Goal: Information Seeking & Learning: Check status

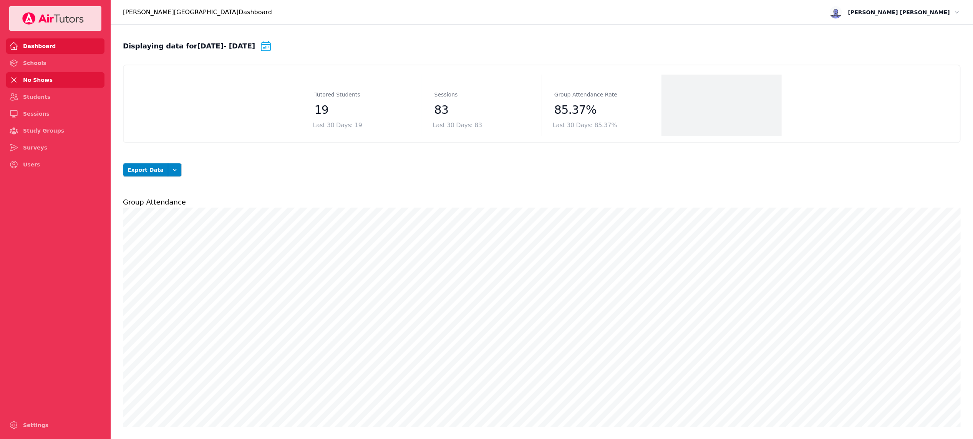
click at [35, 82] on link "No Shows" at bounding box center [55, 79] width 98 height 15
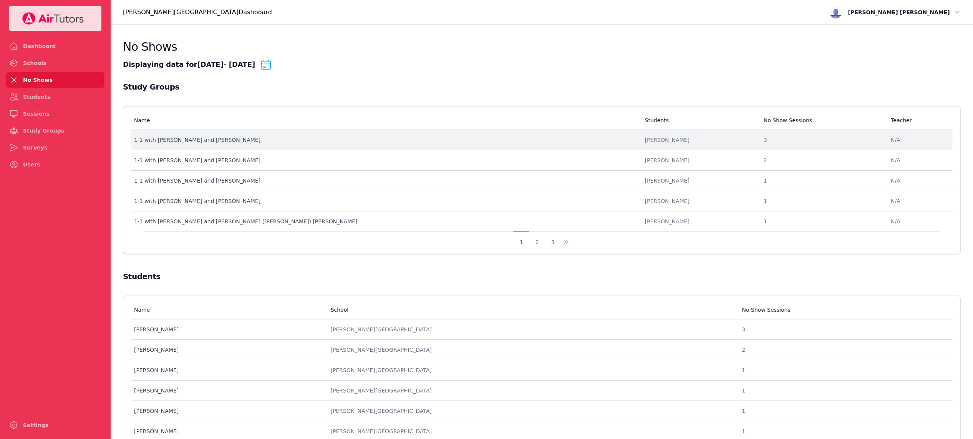
click at [520, 138] on div "1-1 with Ashley Yoon and Noah Kim" at bounding box center [385, 140] width 502 height 8
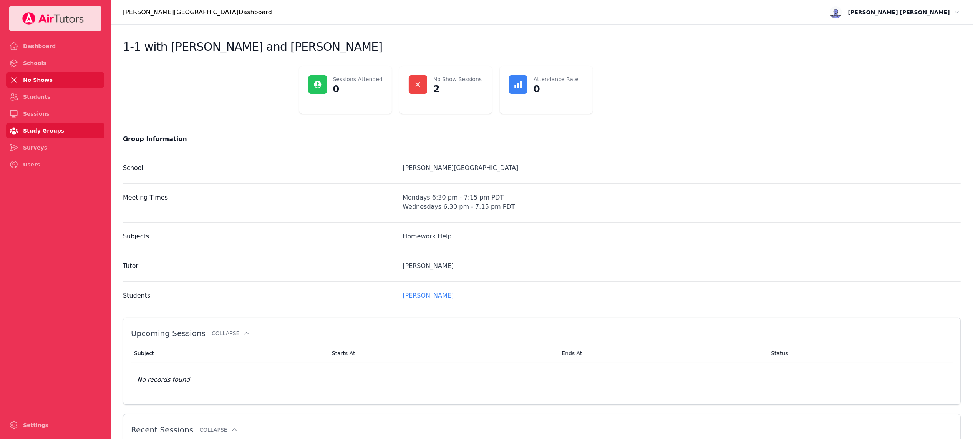
click at [36, 76] on link "No Shows" at bounding box center [55, 79] width 98 height 15
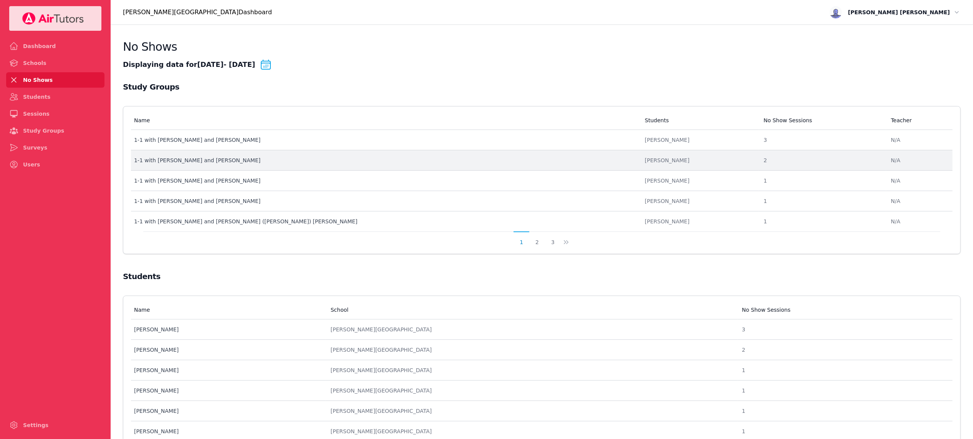
click at [492, 161] on div "1-1 with Siiana Kuzmitska and David Alaverdian" at bounding box center [385, 160] width 502 height 8
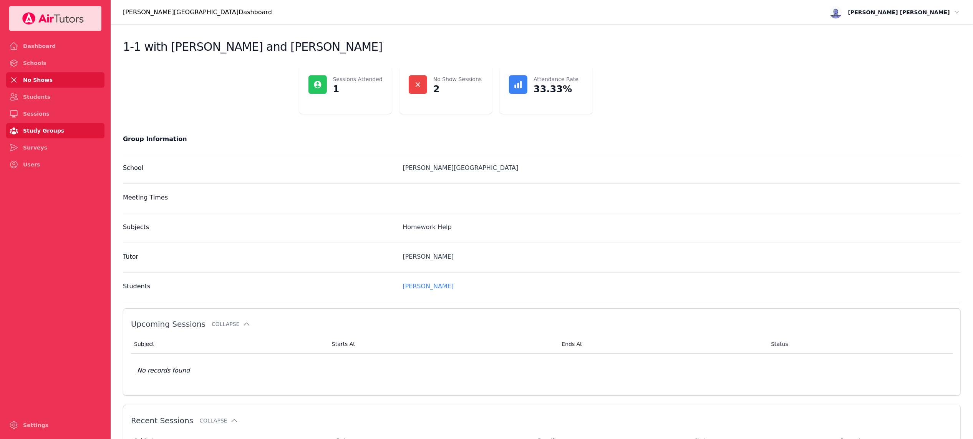
click at [32, 80] on link "No Shows" at bounding box center [55, 79] width 98 height 15
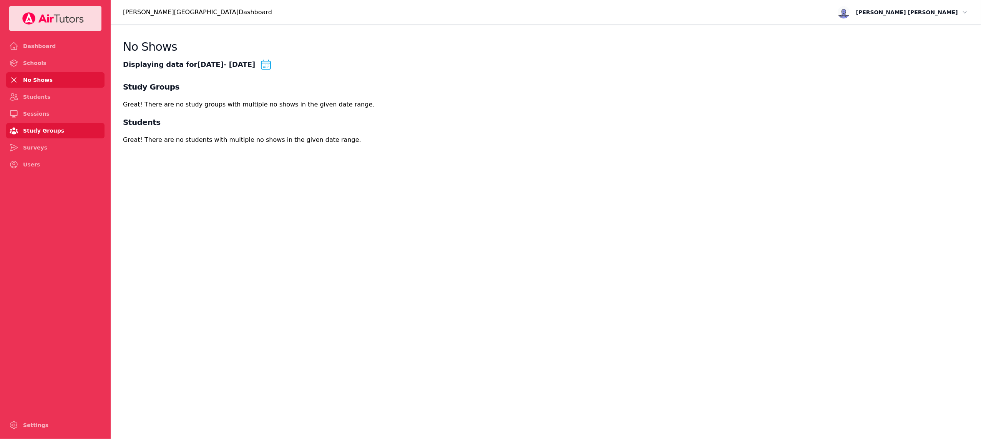
click at [52, 130] on link "Study Groups" at bounding box center [55, 130] width 98 height 15
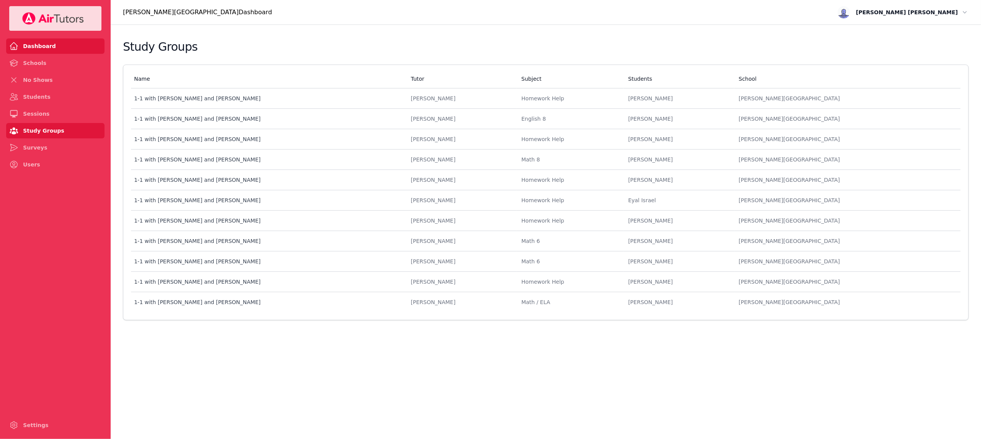
click at [63, 42] on link "Dashboard" at bounding box center [55, 45] width 98 height 15
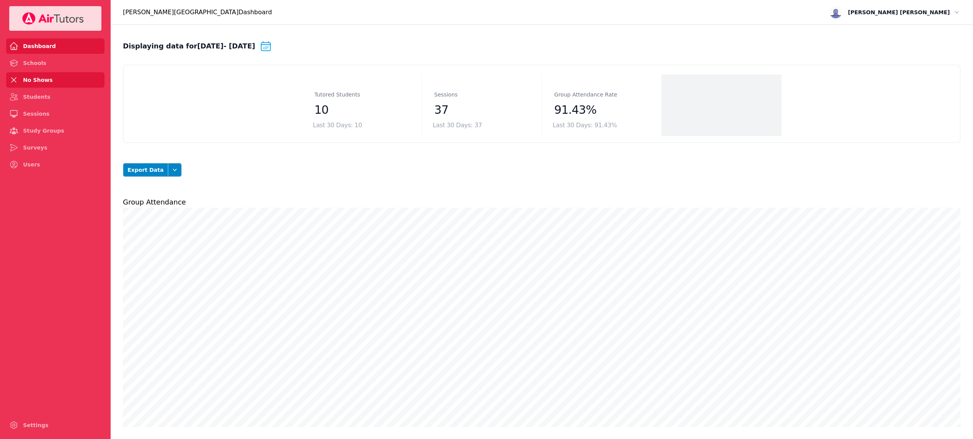
click at [45, 80] on link "No Shows" at bounding box center [55, 79] width 98 height 15
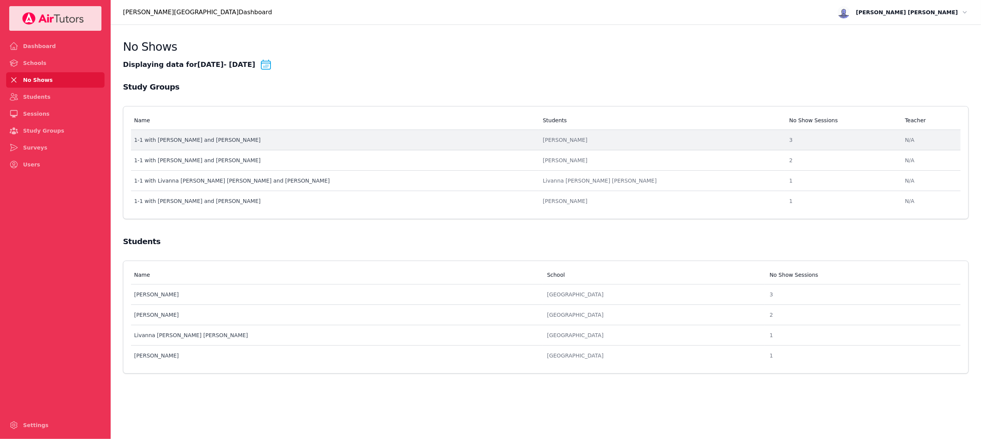
click at [374, 138] on div "1-1 with Ethan Wu and Alan Zhang" at bounding box center [334, 140] width 400 height 8
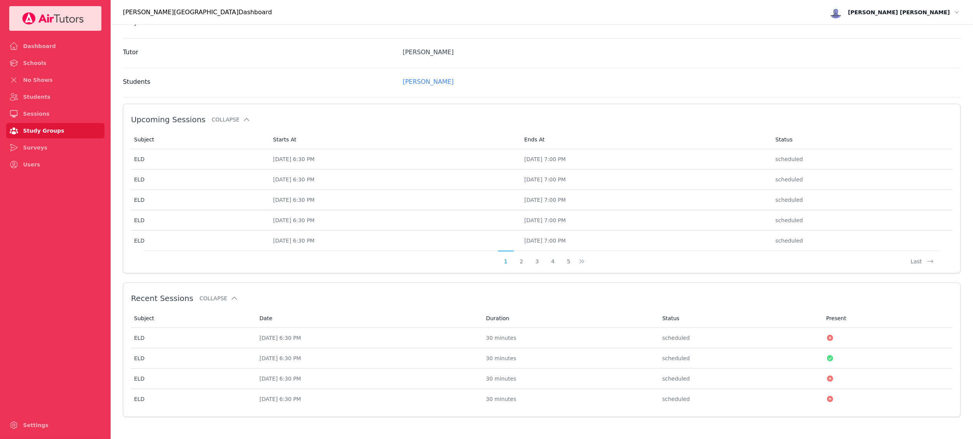
scroll to position [218, 0]
click at [43, 82] on link "No Shows" at bounding box center [55, 79] width 98 height 15
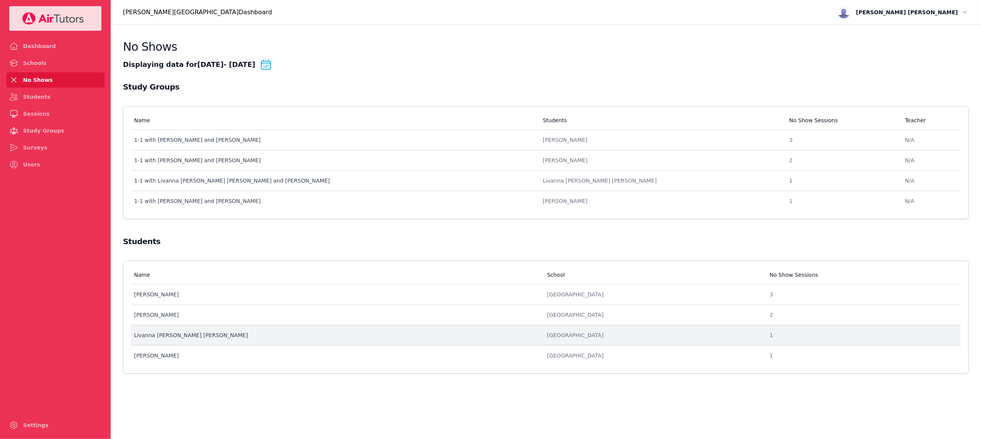
click at [328, 338] on div "Livanna Valdes Alzamora" at bounding box center [336, 335] width 404 height 8
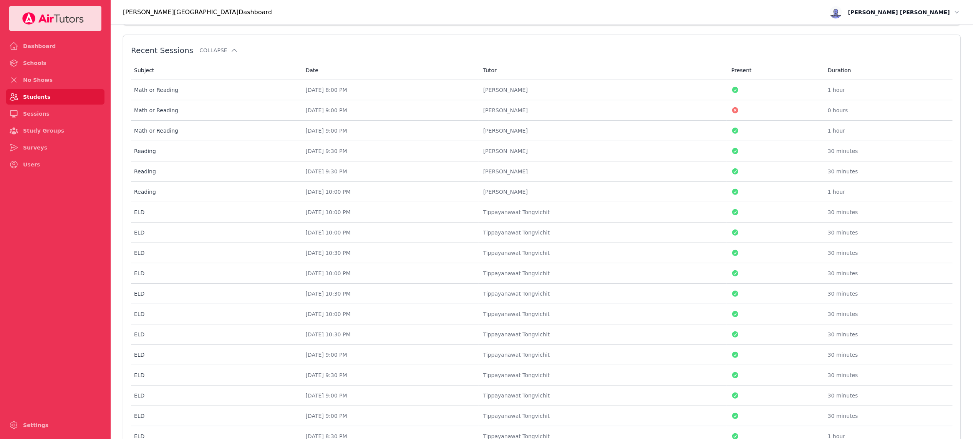
scroll to position [82, 0]
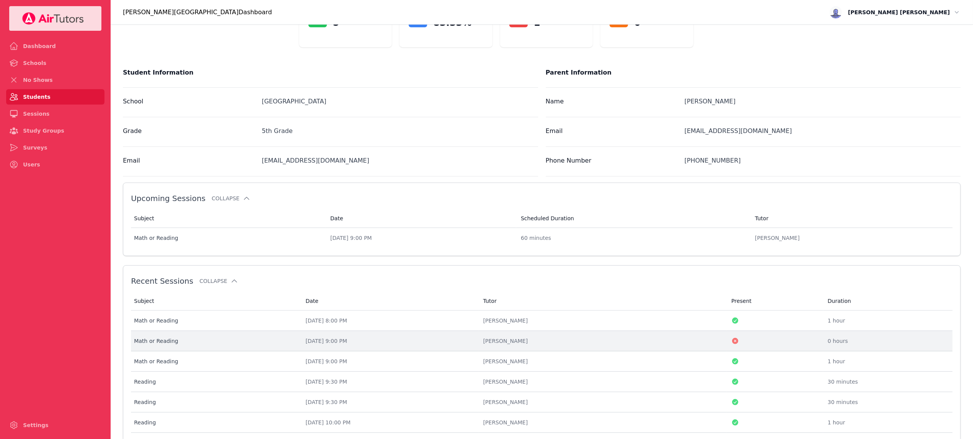
click at [605, 344] on div "[PERSON_NAME]" at bounding box center [602, 341] width 239 height 8
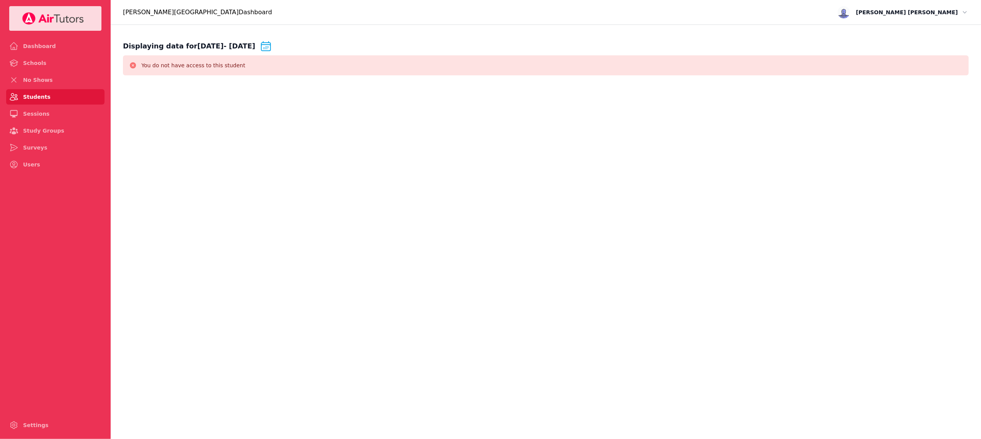
click at [227, 139] on body "Dashboard Schools No Shows Students Sessions Study Groups Surveys Users Setting…" at bounding box center [490, 219] width 981 height 439
click at [60, 45] on link "Dashboard" at bounding box center [55, 45] width 98 height 15
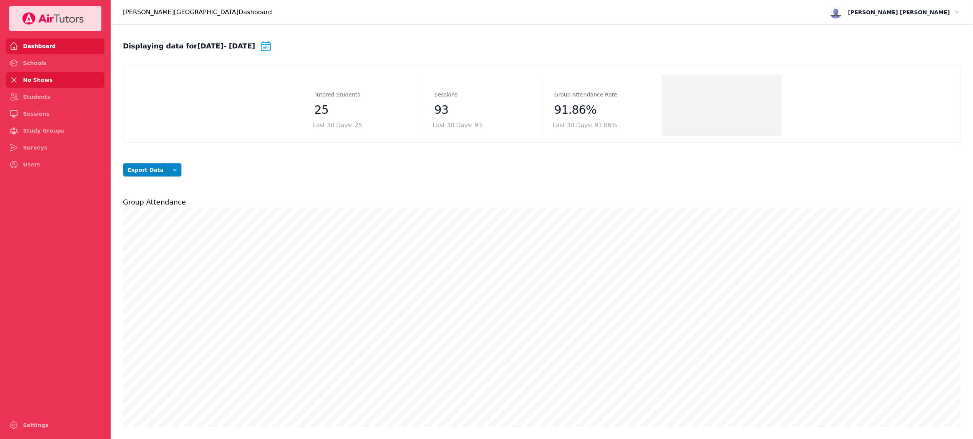
click at [54, 80] on link "No Shows" at bounding box center [55, 79] width 98 height 15
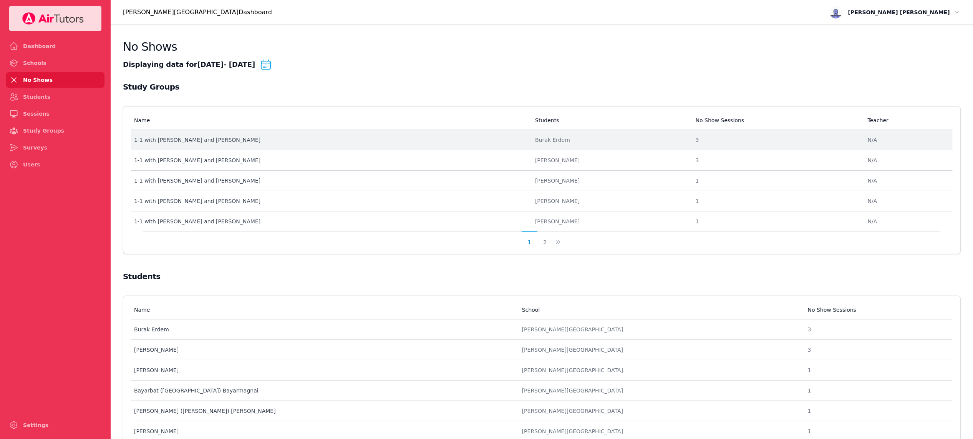
click at [389, 139] on div "1-1 with [PERSON_NAME] and [PERSON_NAME]" at bounding box center [330, 140] width 392 height 8
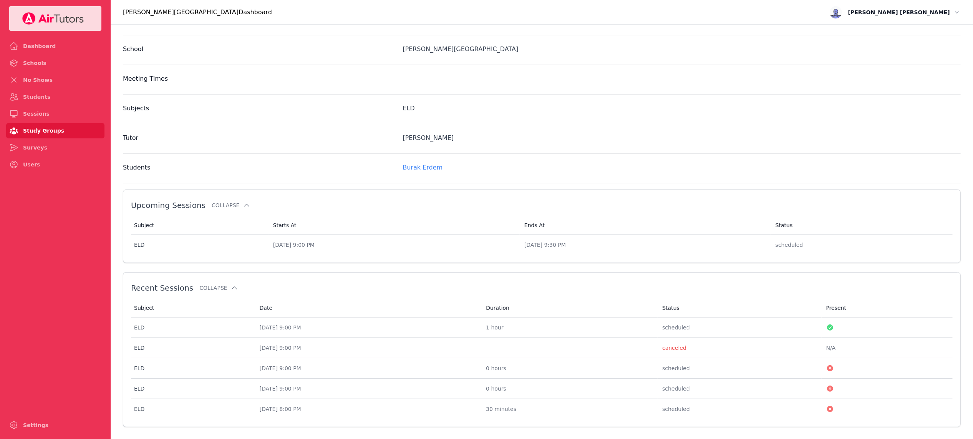
scroll to position [133, 0]
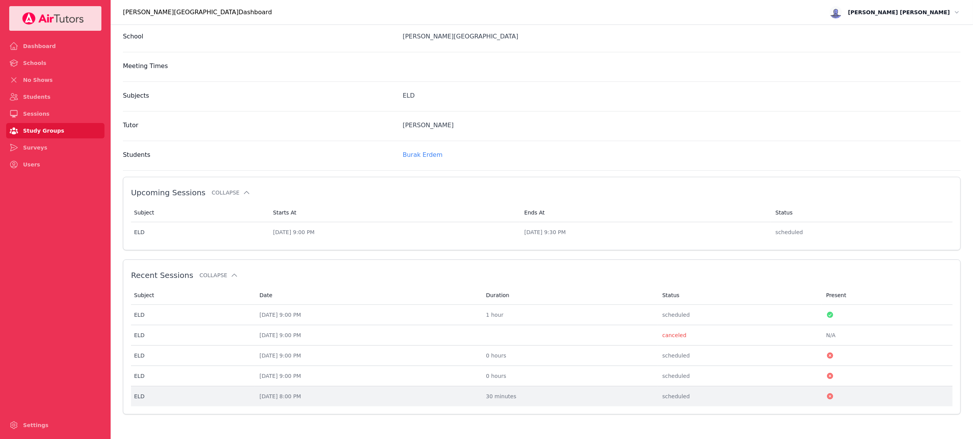
click at [608, 405] on td "Duration 30 minutes" at bounding box center [569, 396] width 176 height 20
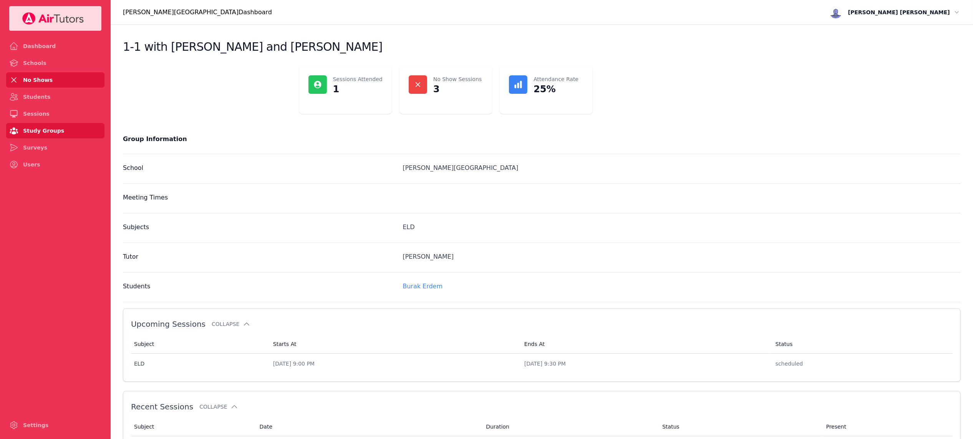
click at [57, 81] on link "No Shows" at bounding box center [55, 79] width 98 height 15
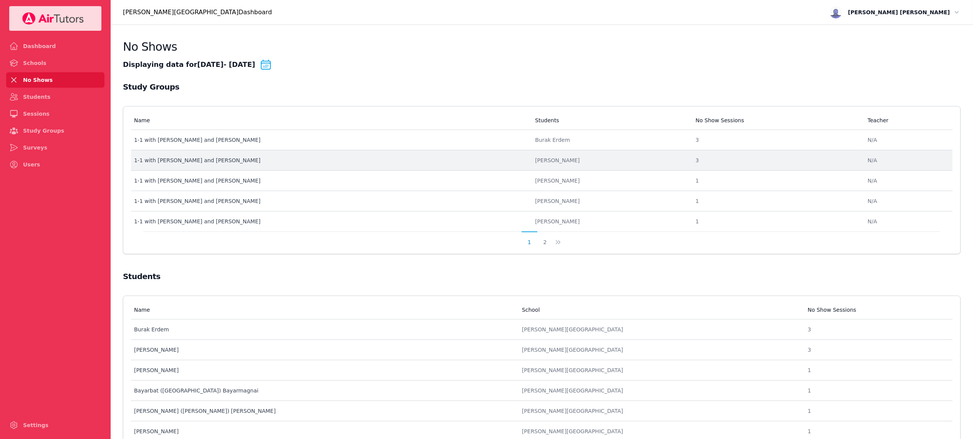
click at [258, 156] on td "Name 1-1 with Quintus Lu and Shelly Fisher" at bounding box center [331, 160] width 400 height 20
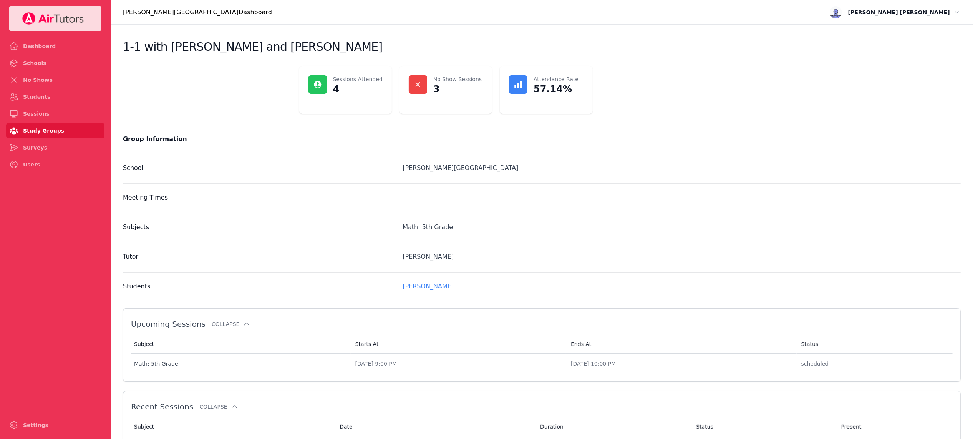
click at [56, 124] on link "Study Groups" at bounding box center [55, 130] width 98 height 15
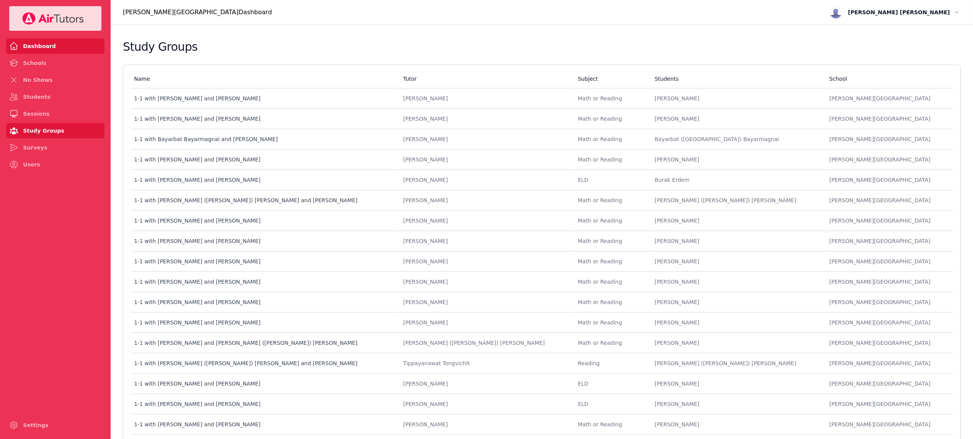
click at [55, 43] on link "Dashboard" at bounding box center [55, 45] width 98 height 15
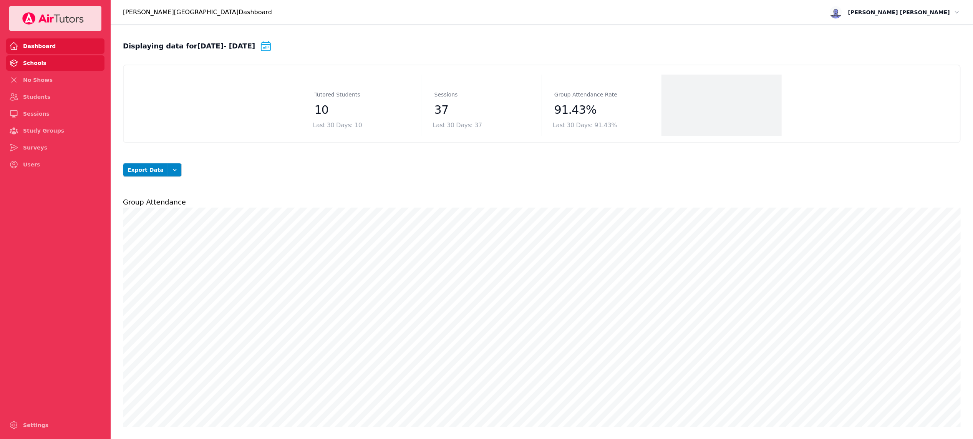
click at [57, 66] on link "Schools" at bounding box center [55, 62] width 98 height 15
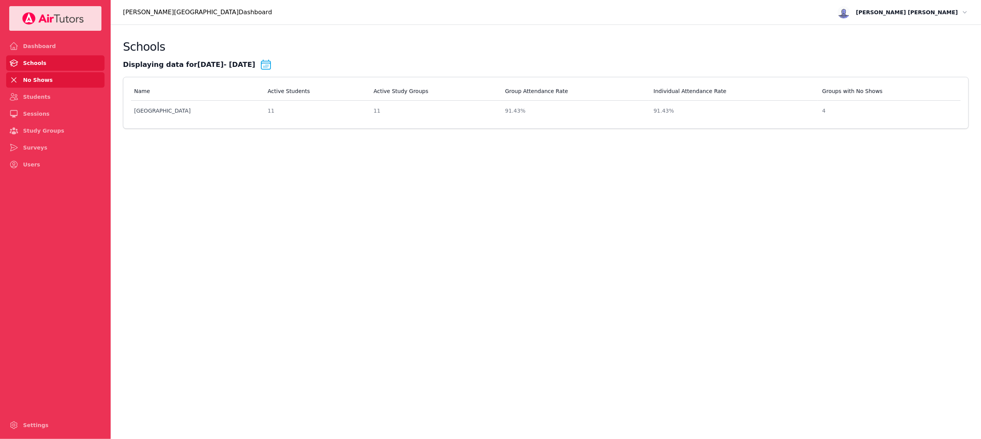
click at [57, 84] on link "No Shows" at bounding box center [55, 79] width 98 height 15
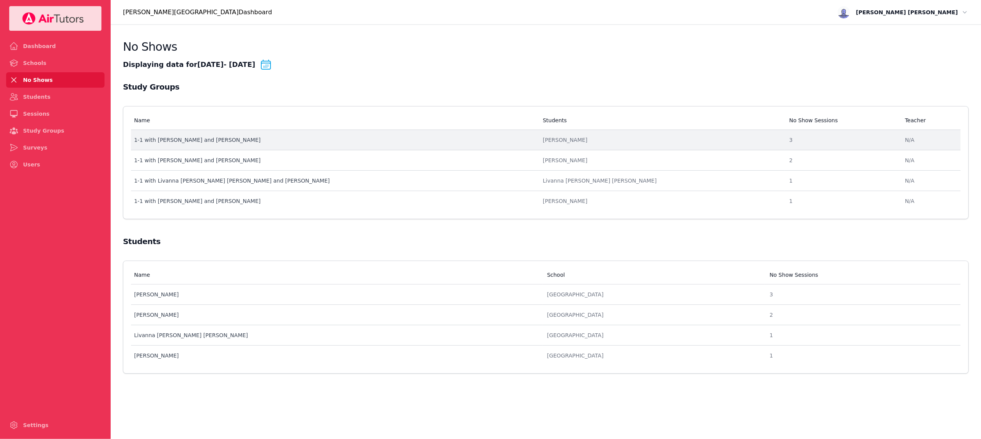
click at [367, 141] on div "1-1 with Ethan Wu and Alan Zhang" at bounding box center [334, 140] width 400 height 8
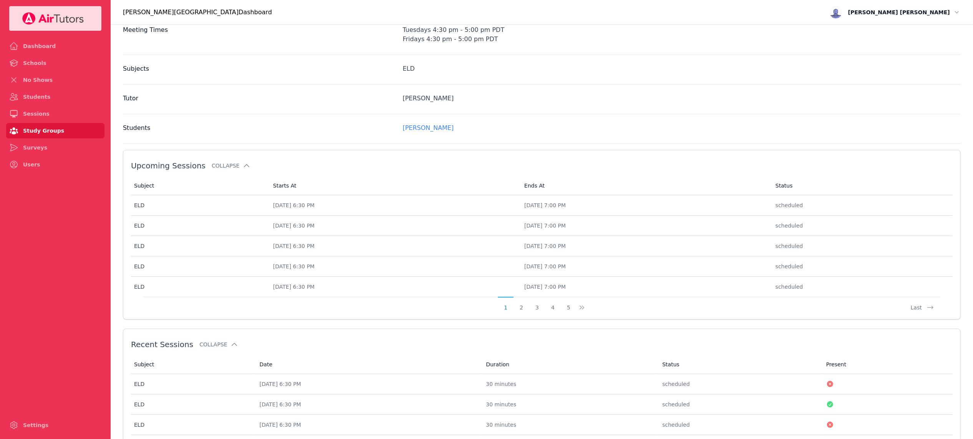
scroll to position [218, 0]
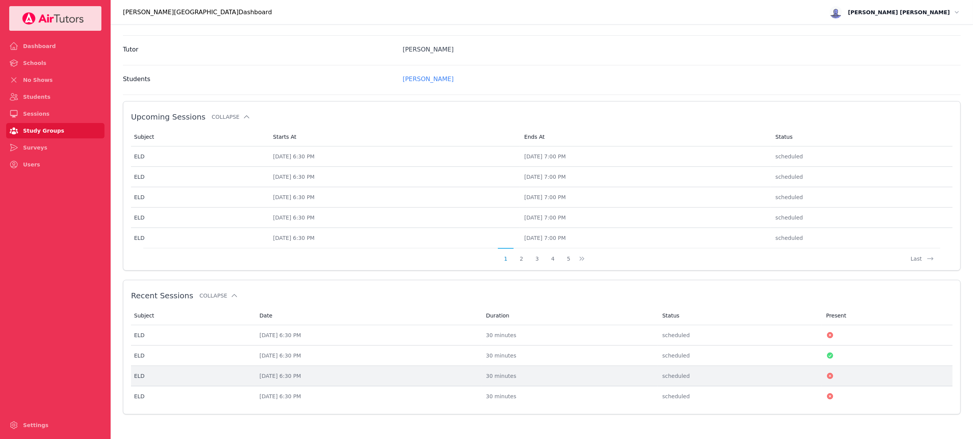
click at [477, 372] on div "Sep 12, 2025 6:30 PM" at bounding box center [368, 376] width 217 height 8
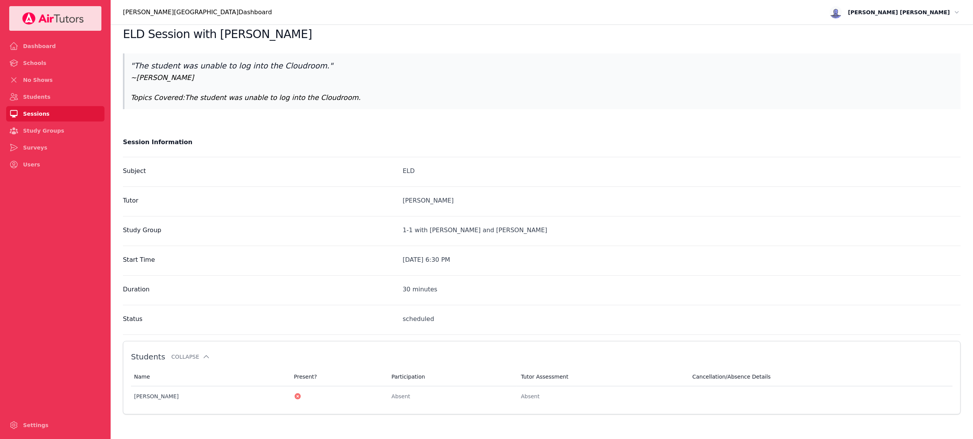
scroll to position [13, 0]
click at [948, 14] on span "Amy Povondra" at bounding box center [899, 12] width 102 height 9
click at [920, 45] on button "Logout" at bounding box center [936, 44] width 49 height 12
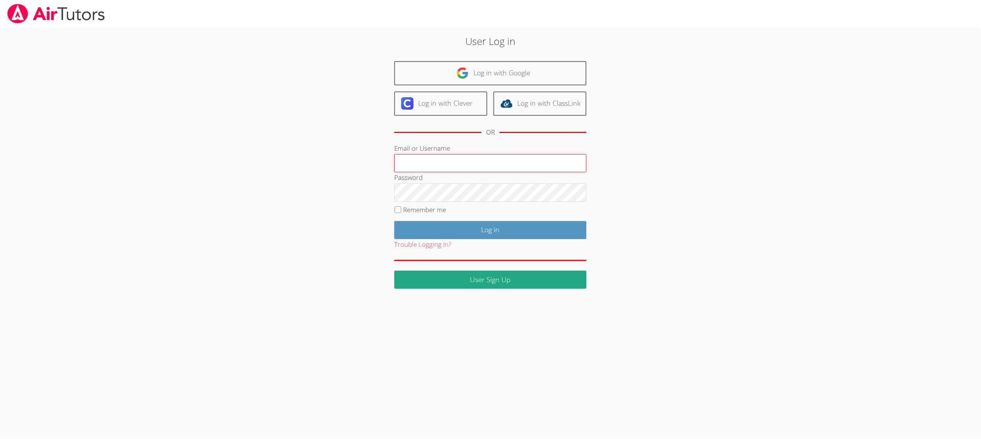
click at [461, 163] on input "Email or Username" at bounding box center [490, 163] width 192 height 18
paste input "[EMAIL_ADDRESS][DOMAIN_NAME]"
type input "[EMAIL_ADDRESS][DOMAIN_NAME]"
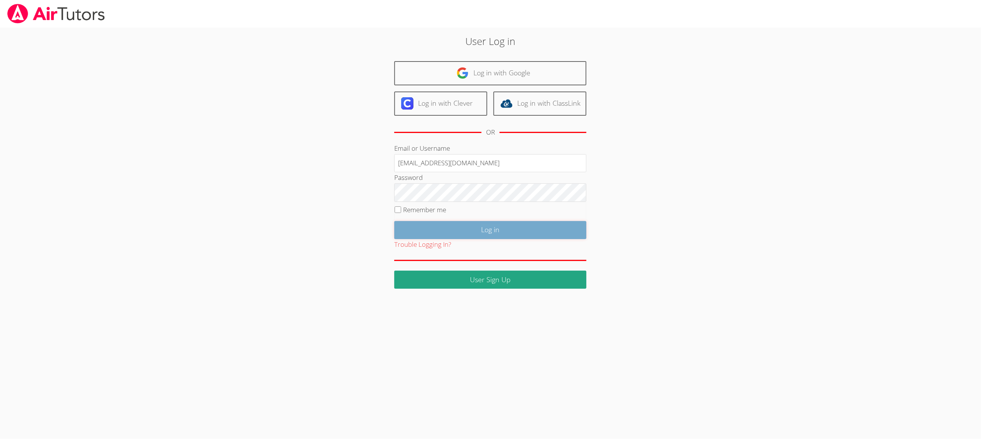
click at [417, 235] on input "Log in" at bounding box center [490, 230] width 192 height 18
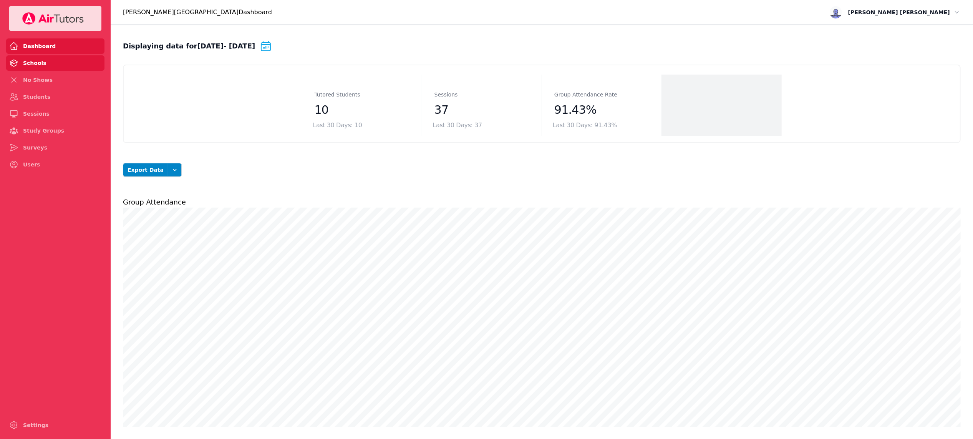
click at [33, 64] on link "Schools" at bounding box center [55, 62] width 98 height 15
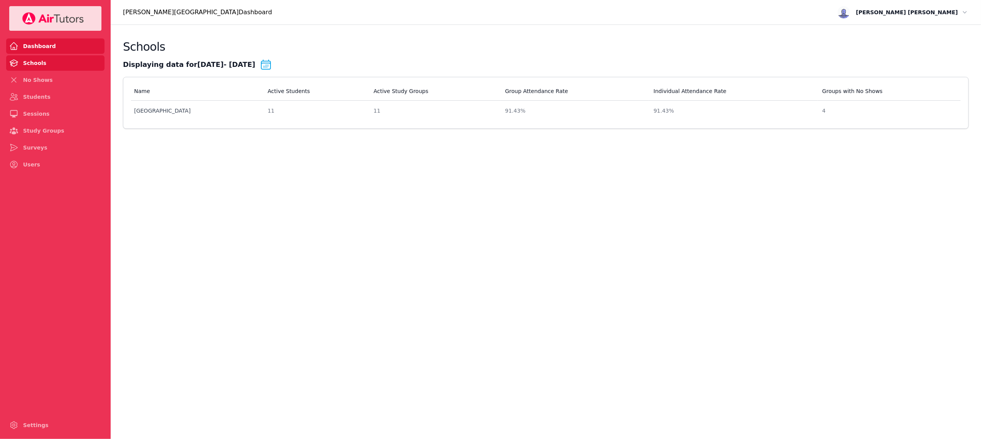
click at [47, 52] on link "Dashboard" at bounding box center [55, 45] width 98 height 15
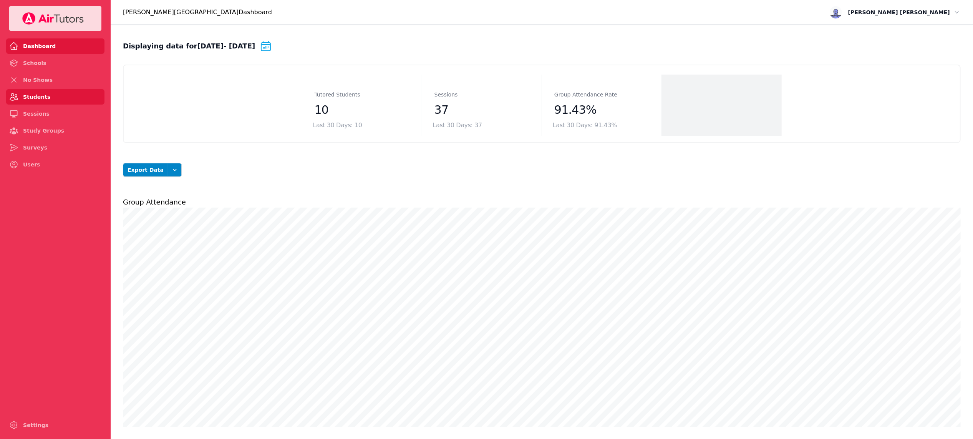
click at [53, 92] on link "Students" at bounding box center [55, 96] width 98 height 15
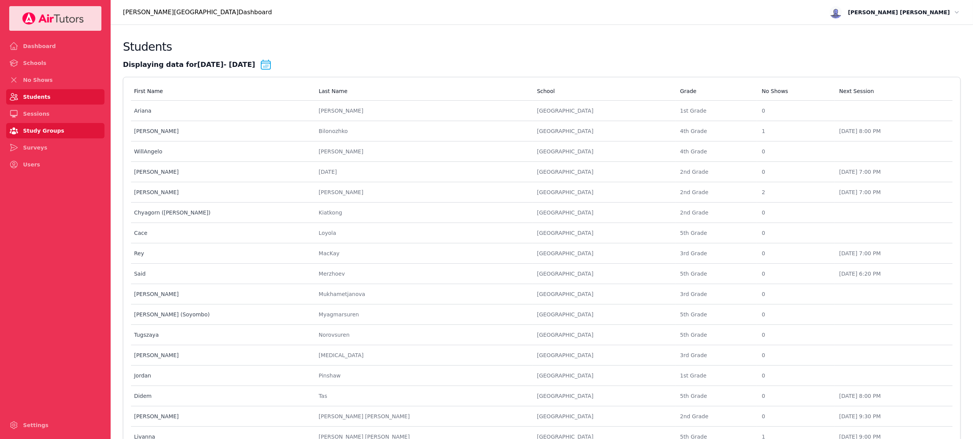
click at [48, 131] on link "Study Groups" at bounding box center [55, 130] width 98 height 15
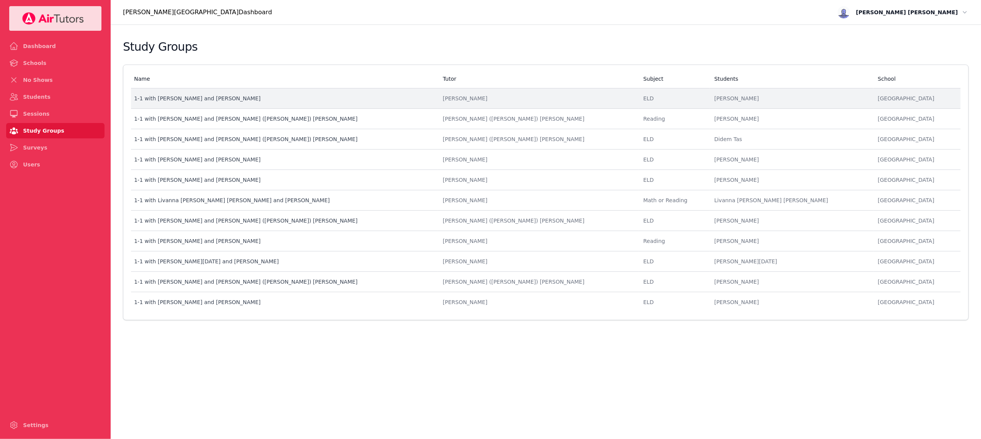
click at [420, 101] on div "1-1 with Ayla Yoon and Noah Kim" at bounding box center [283, 99] width 299 height 8
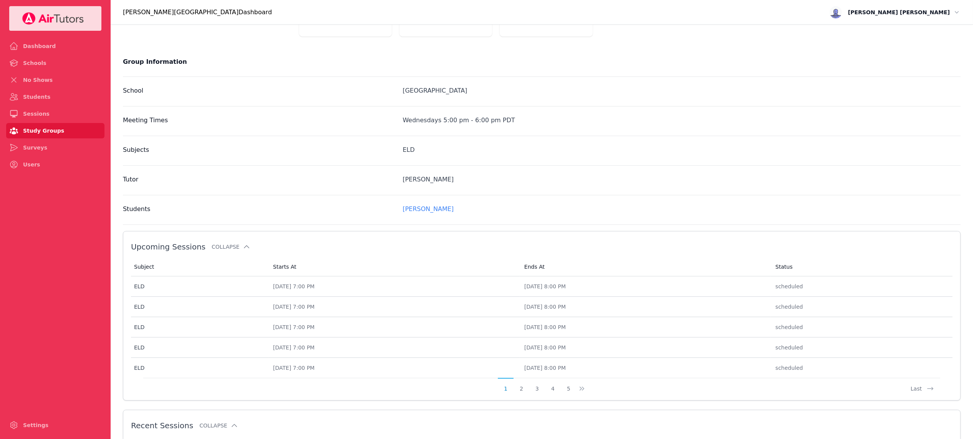
scroll to position [148, 0]
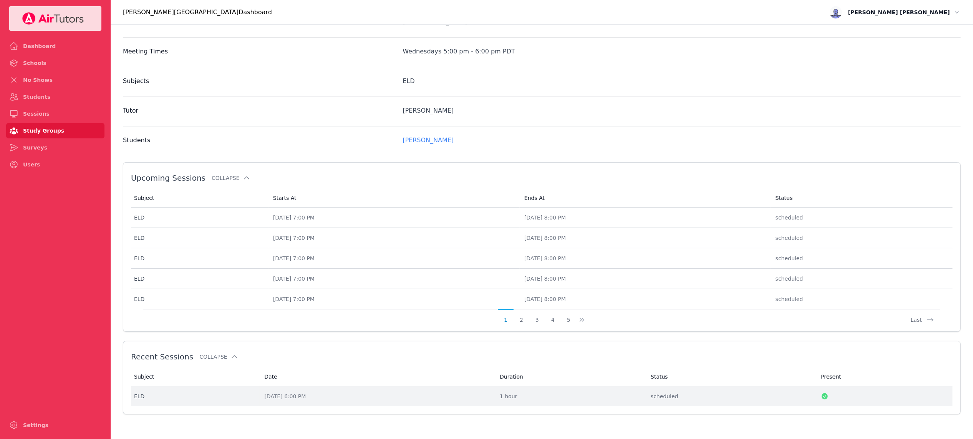
click at [432, 401] on td "Date Sep 18, 2025 6:00 PM" at bounding box center [378, 396] width 236 height 20
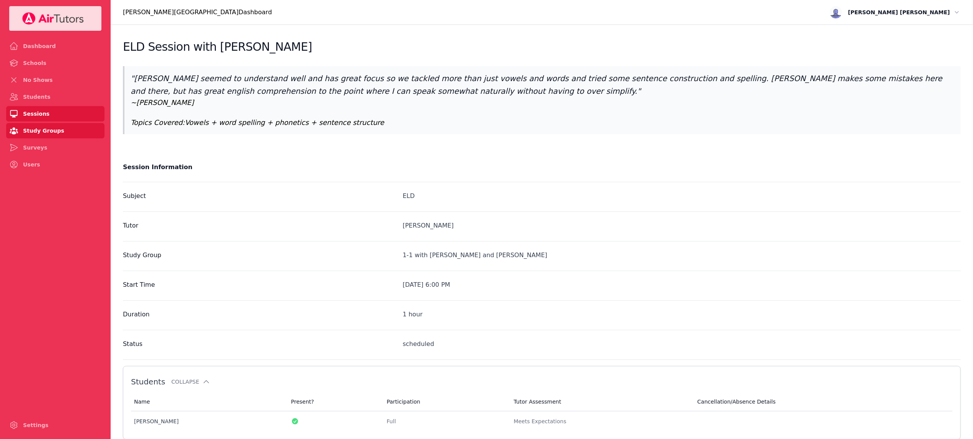
click at [53, 132] on link "Study Groups" at bounding box center [55, 130] width 98 height 15
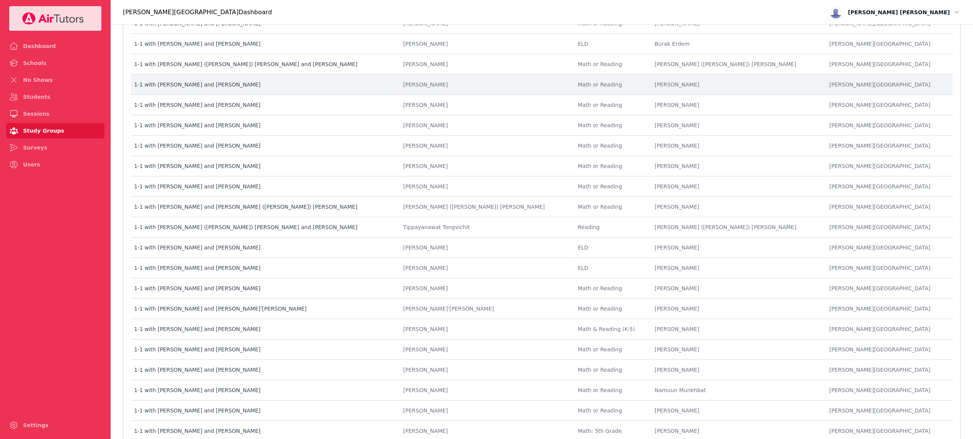
scroll to position [208, 0]
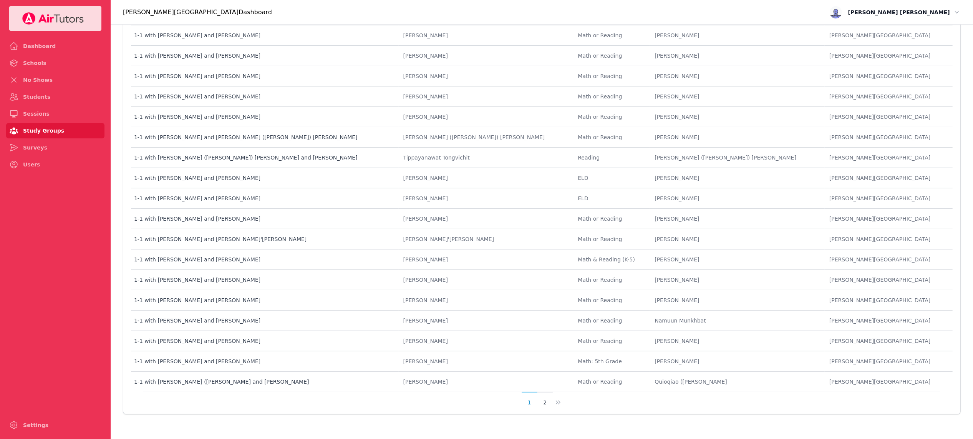
click at [547, 402] on button "2" at bounding box center [546, 399] width 16 height 15
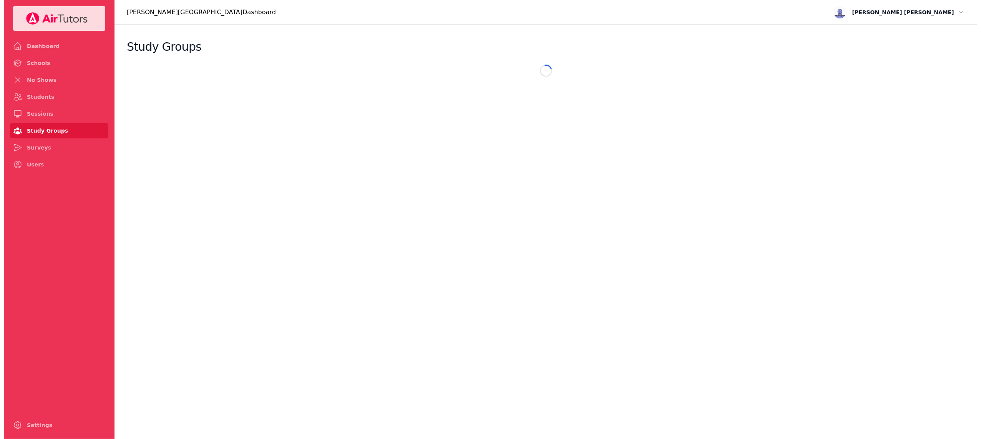
scroll to position [0, 0]
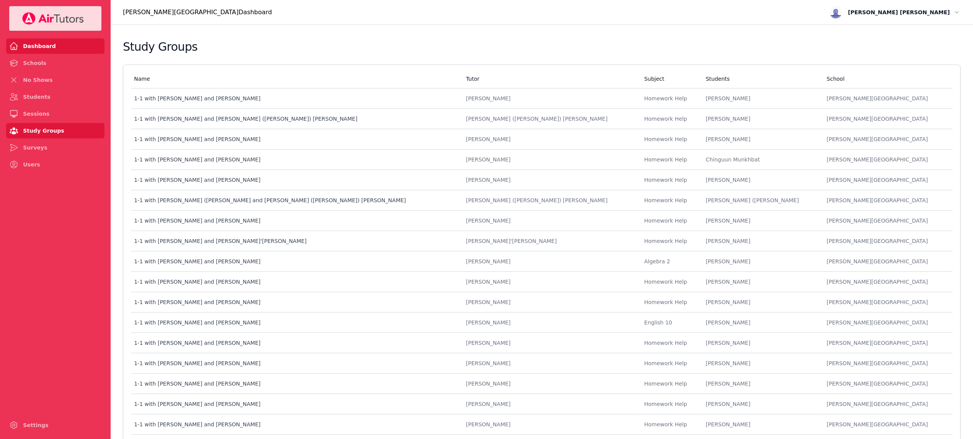
click at [43, 44] on link "Dashboard" at bounding box center [55, 45] width 98 height 15
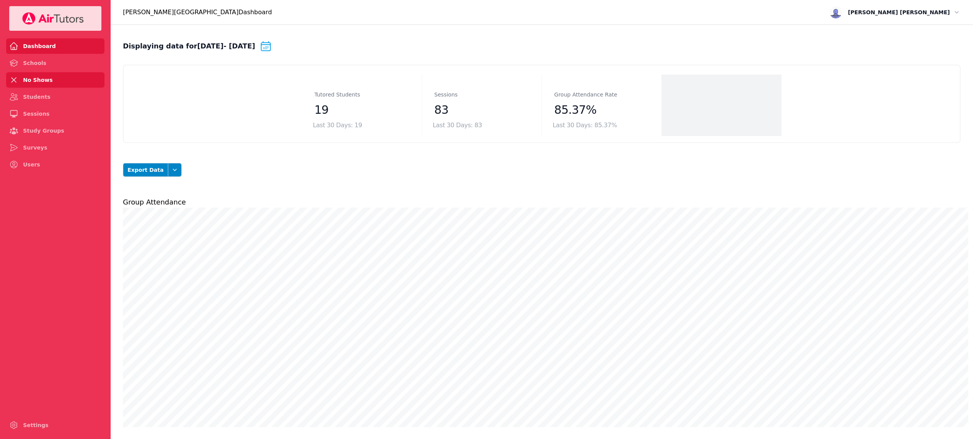
click at [46, 77] on link "No Shows" at bounding box center [55, 79] width 98 height 15
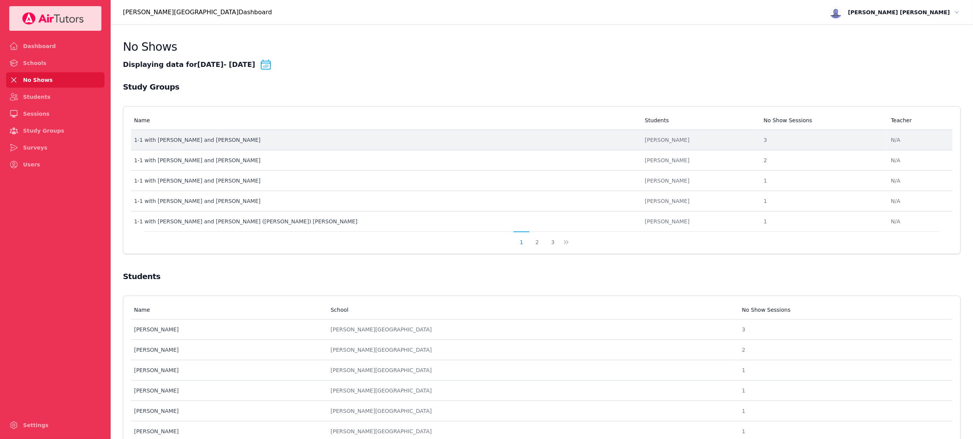
click at [436, 141] on div "1-1 with [PERSON_NAME] and [PERSON_NAME]" at bounding box center [385, 140] width 502 height 8
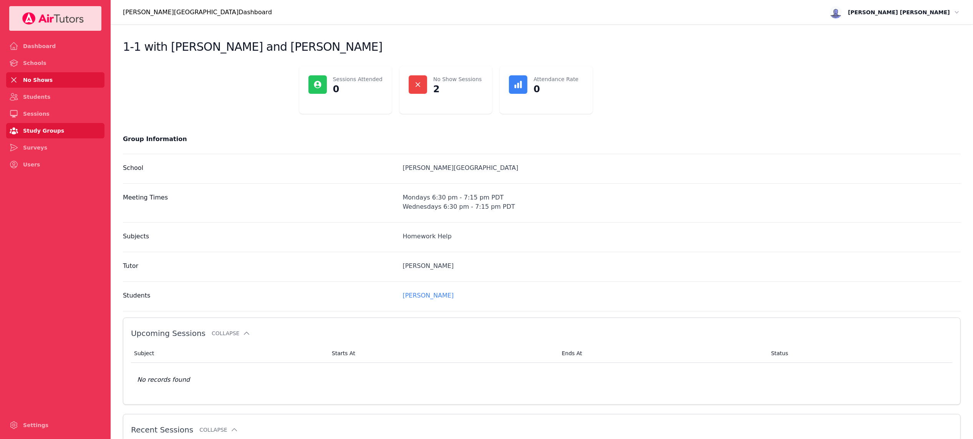
click at [42, 79] on link "No Shows" at bounding box center [55, 79] width 98 height 15
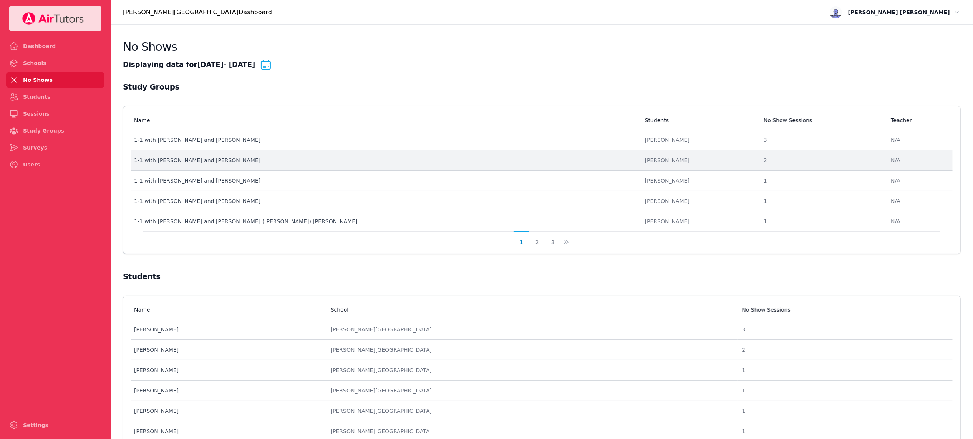
click at [470, 155] on td "Name 1-1 with Siiana Kuzmitska and David Alaverdian" at bounding box center [386, 160] width 510 height 20
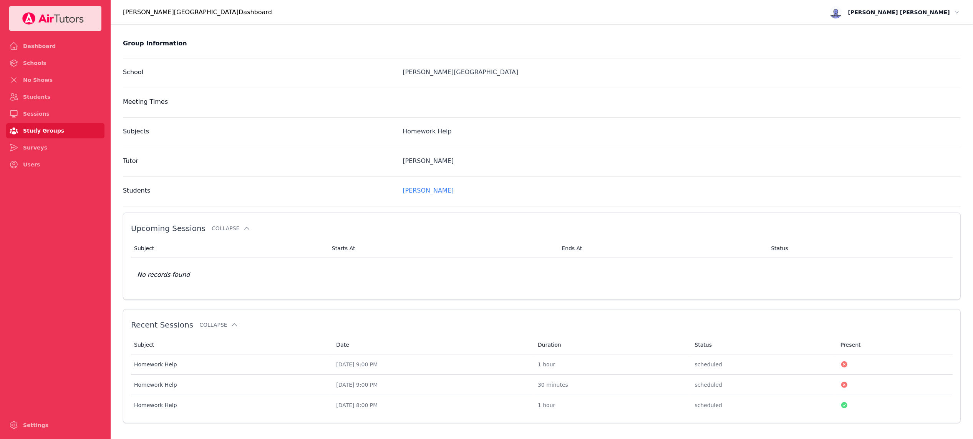
scroll to position [106, 0]
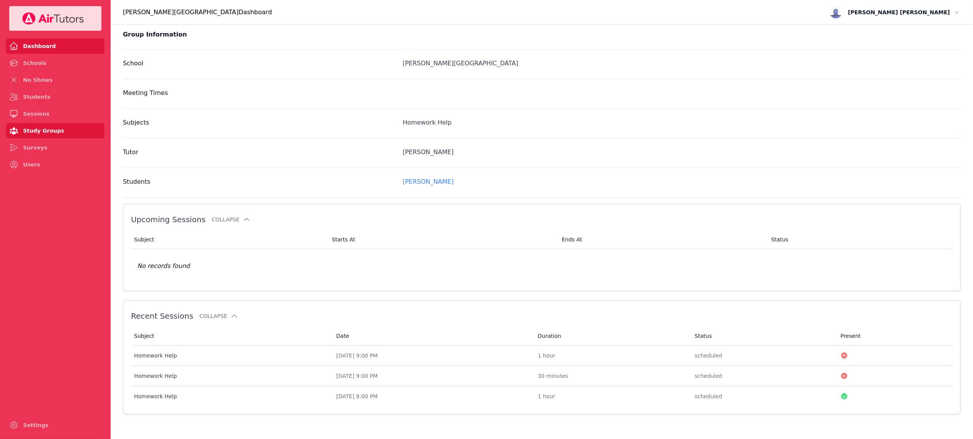
click at [83, 38] on link "Dashboard" at bounding box center [55, 45] width 98 height 15
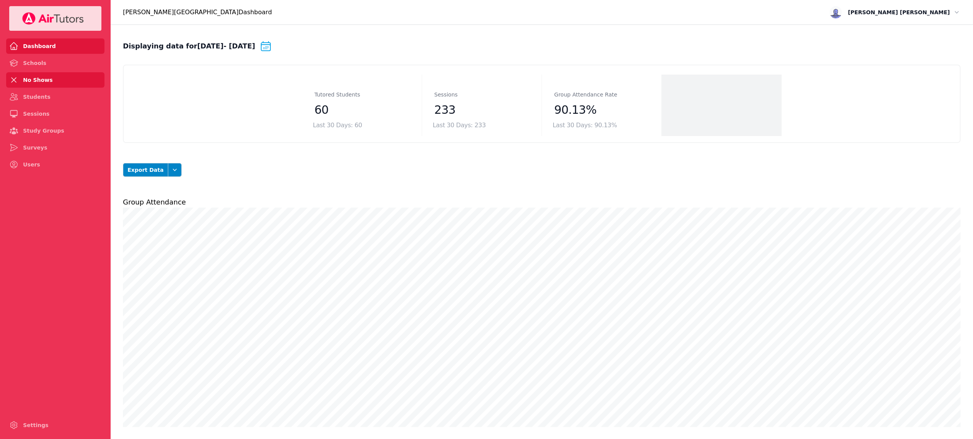
click at [53, 85] on link "No Shows" at bounding box center [55, 79] width 98 height 15
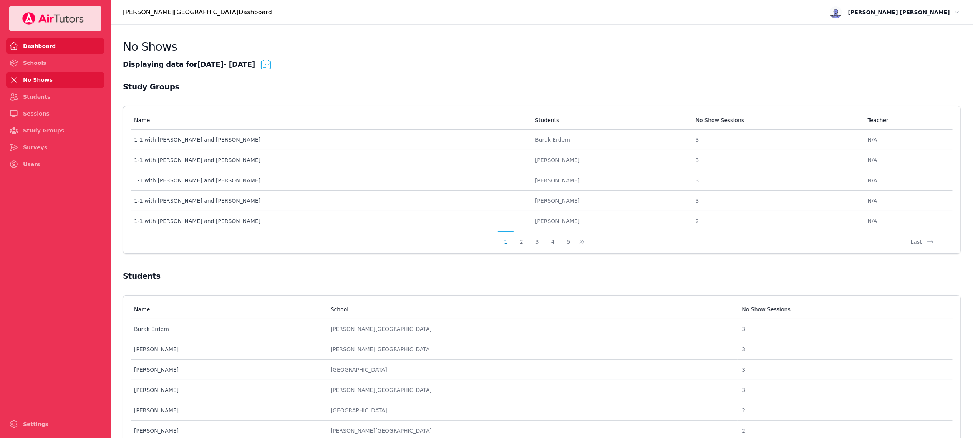
click at [49, 48] on link "Dashboard" at bounding box center [55, 45] width 98 height 15
click at [51, 60] on link "Schools" at bounding box center [55, 62] width 98 height 15
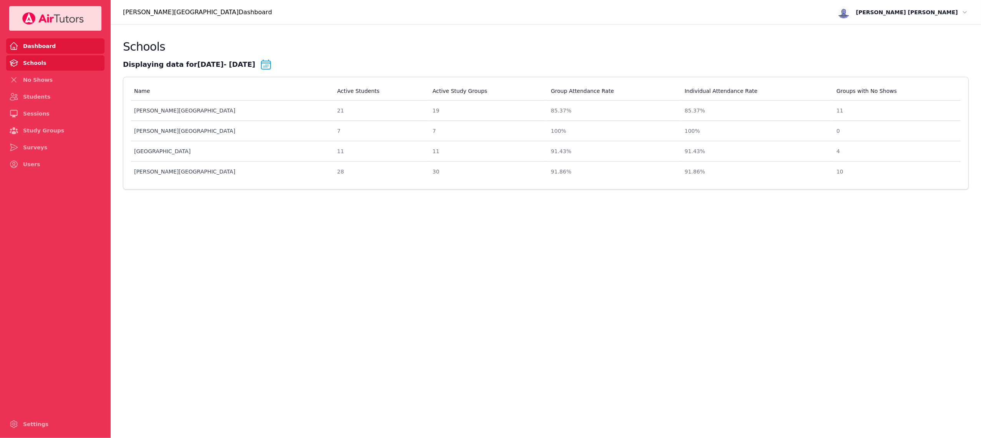
click at [51, 50] on link "Dashboard" at bounding box center [55, 45] width 98 height 15
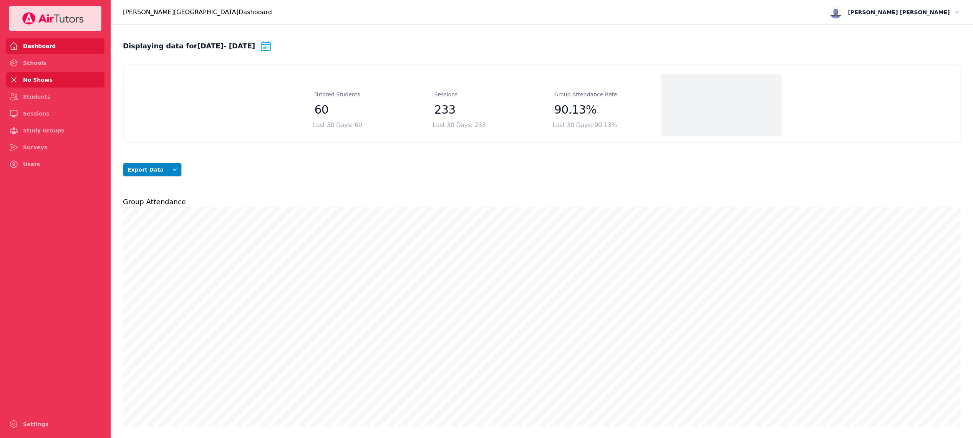
click at [48, 82] on link "No Shows" at bounding box center [55, 79] width 98 height 15
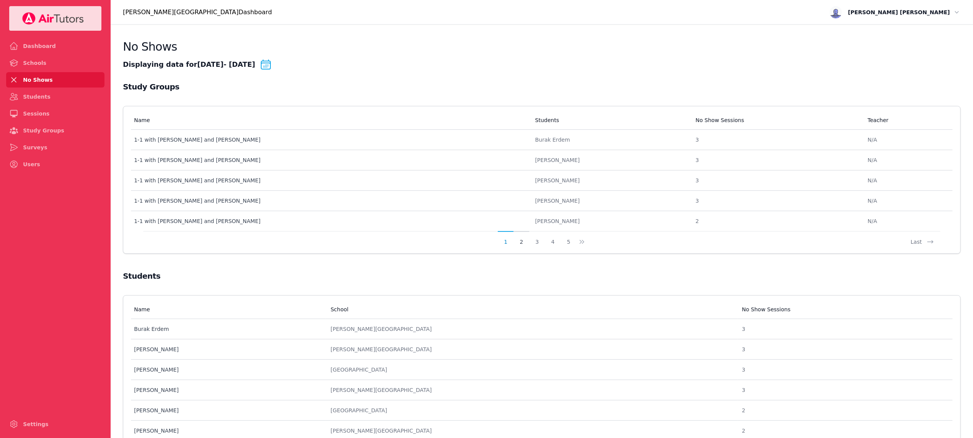
click at [518, 243] on button "2" at bounding box center [522, 238] width 16 height 15
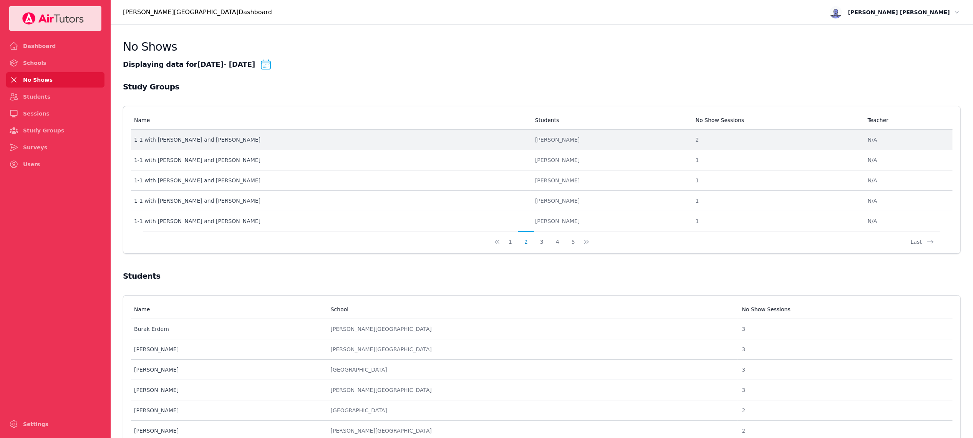
click at [592, 137] on li "[PERSON_NAME]" at bounding box center [610, 140] width 151 height 8
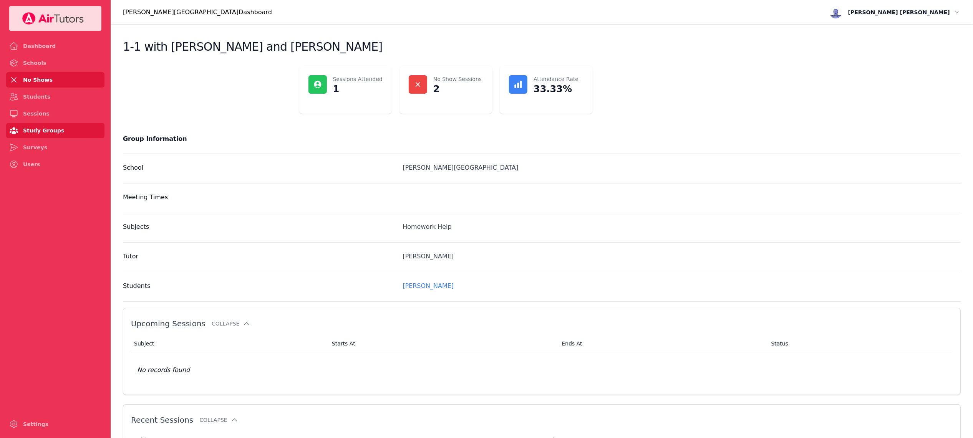
click at [66, 79] on link "No Shows" at bounding box center [55, 79] width 98 height 15
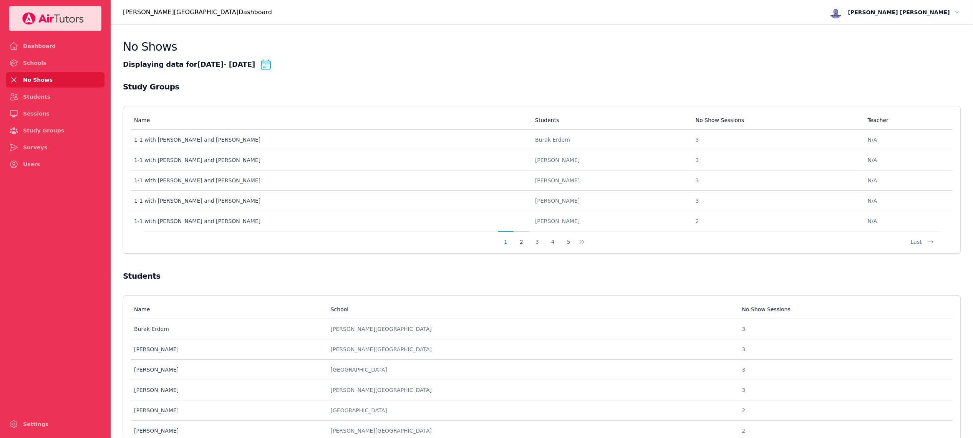
click at [525, 241] on button "2" at bounding box center [522, 238] width 16 height 15
click at [513, 244] on button "1" at bounding box center [511, 238] width 16 height 15
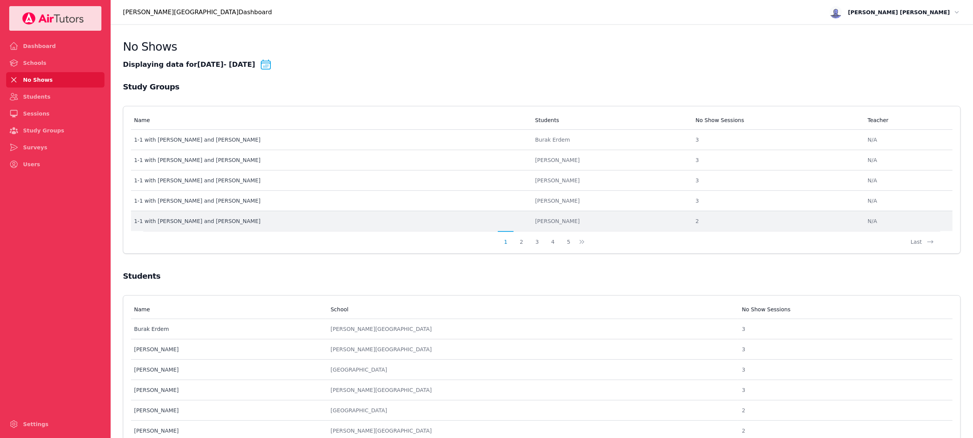
click at [609, 220] on li "[PERSON_NAME]" at bounding box center [610, 221] width 151 height 8
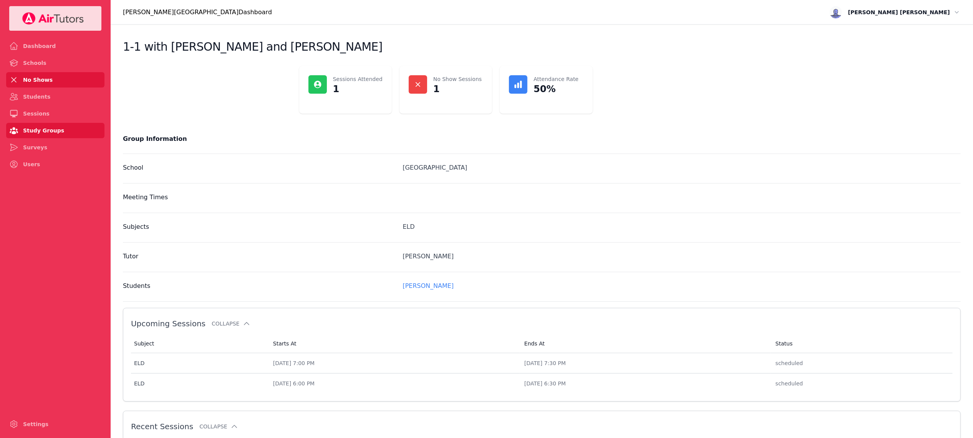
click at [37, 79] on link "No Shows" at bounding box center [55, 79] width 98 height 15
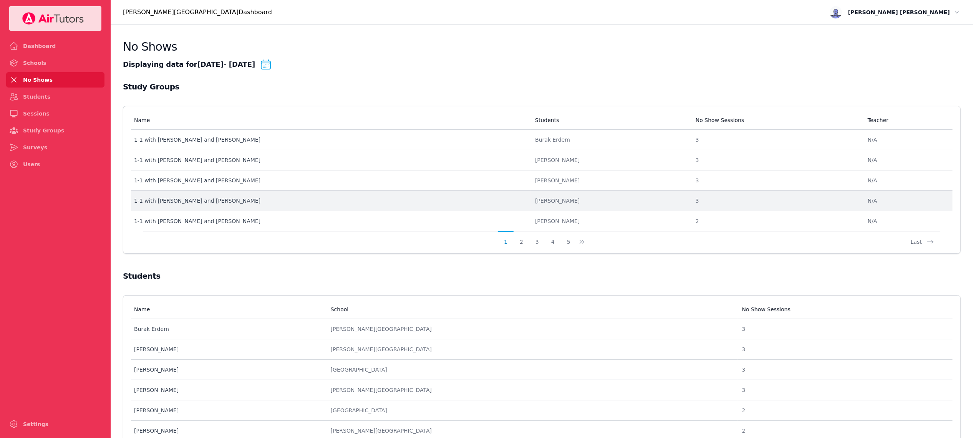
click at [614, 204] on li "[PERSON_NAME]" at bounding box center [610, 201] width 151 height 8
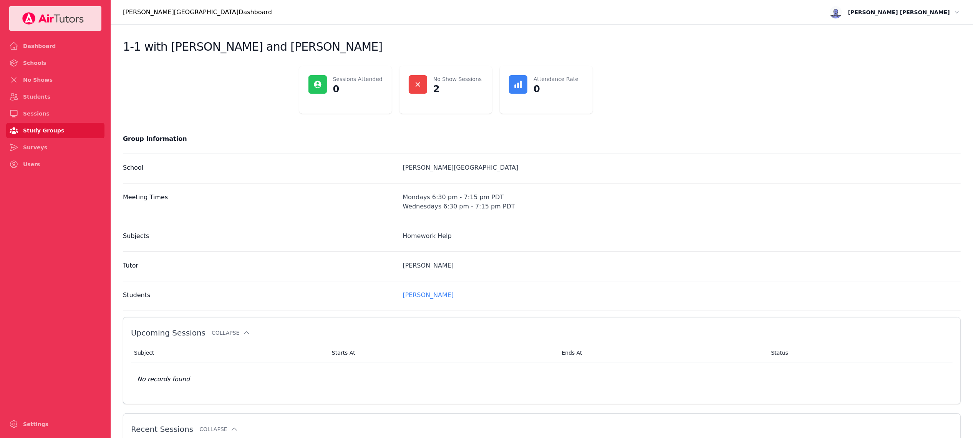
click at [74, 129] on link "Study Groups" at bounding box center [55, 130] width 98 height 15
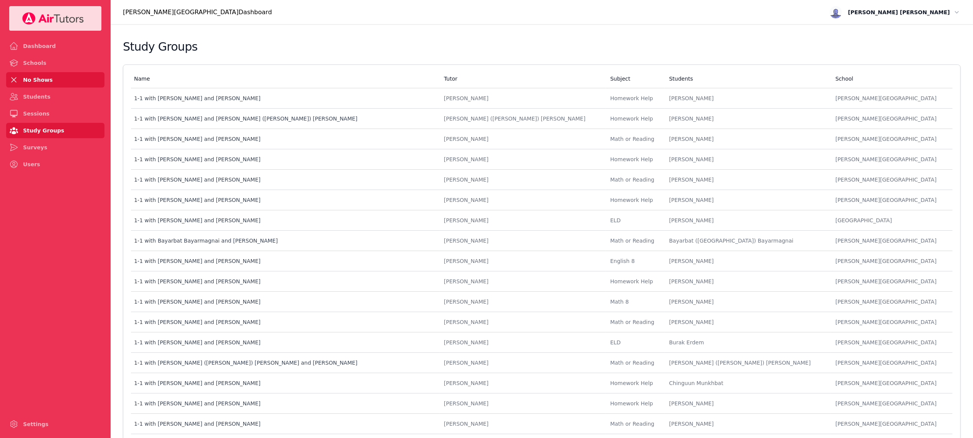
click at [55, 78] on link "No Shows" at bounding box center [55, 79] width 98 height 15
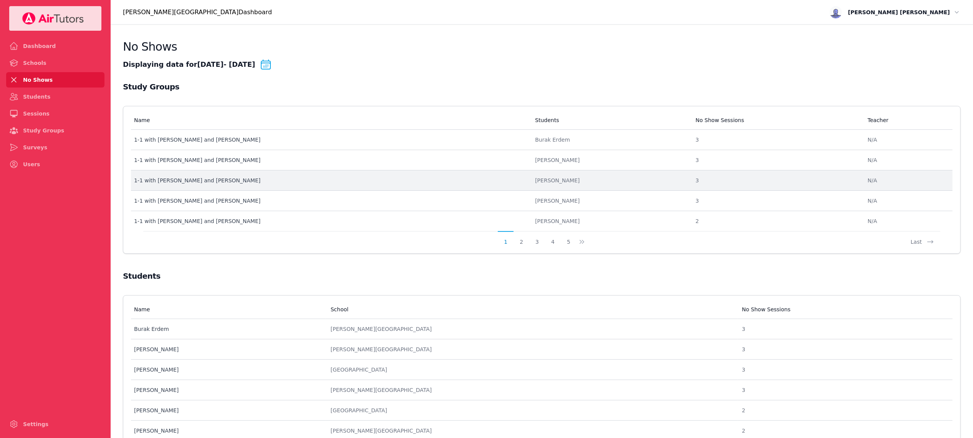
click at [564, 180] on li "[PERSON_NAME]" at bounding box center [610, 181] width 151 height 8
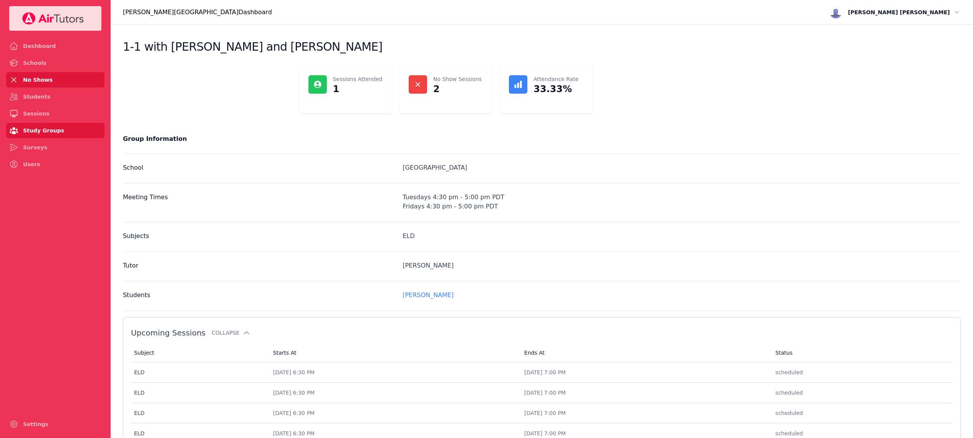
click at [44, 77] on link "No Shows" at bounding box center [55, 79] width 98 height 15
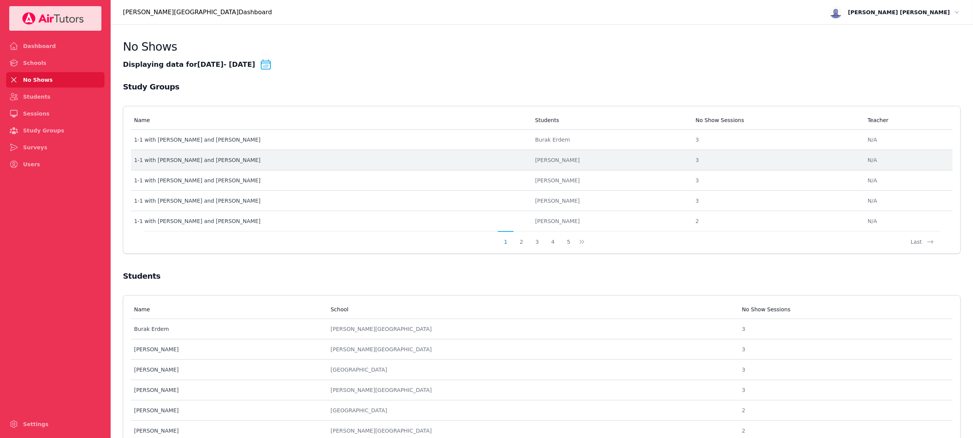
click at [579, 164] on li "[PERSON_NAME]" at bounding box center [610, 160] width 151 height 8
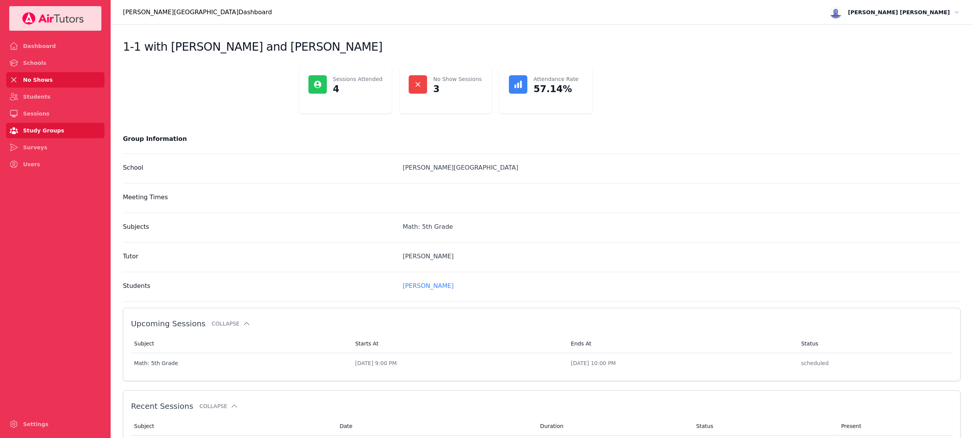
click at [35, 81] on link "No Shows" at bounding box center [55, 79] width 98 height 15
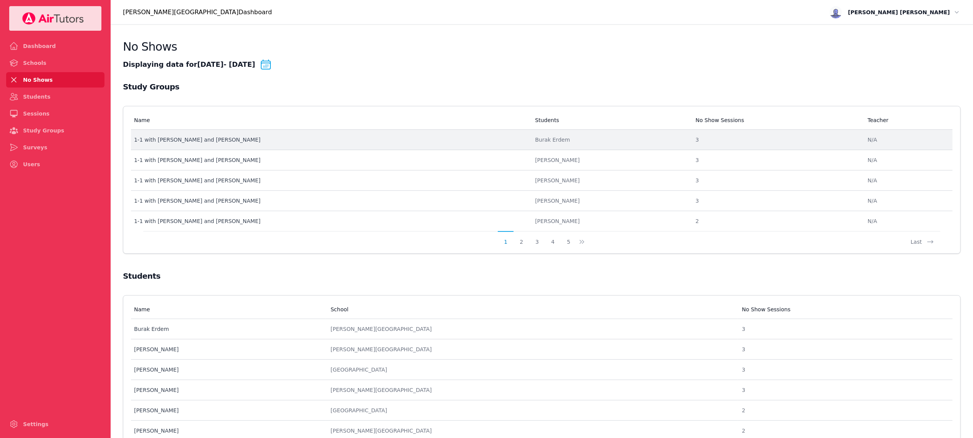
click at [607, 138] on li "Burak Erdem" at bounding box center [610, 140] width 151 height 8
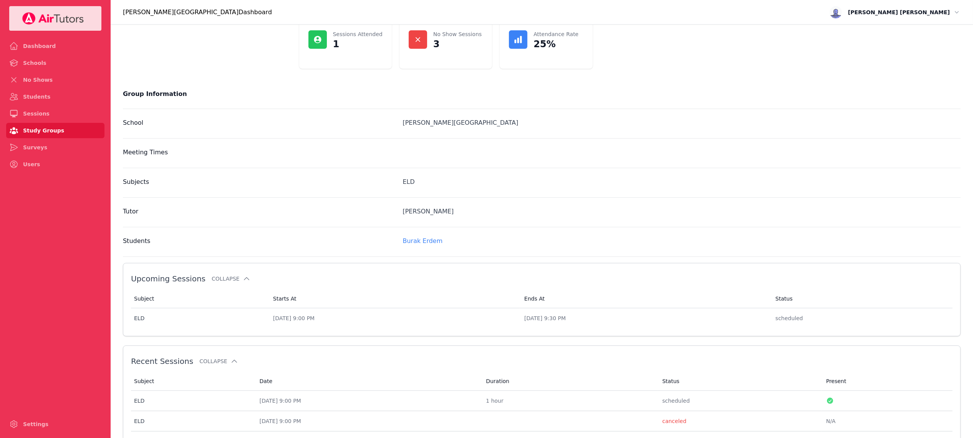
scroll to position [134, 0]
